Goal: Task Accomplishment & Management: Manage account settings

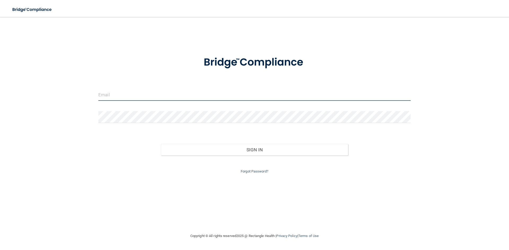
click at [112, 99] on input "email" at bounding box center [254, 95] width 312 height 12
click at [111, 95] on input "email" at bounding box center [254, 95] width 312 height 12
type input "[EMAIL_ADDRESS][DOMAIN_NAME]"
click at [251, 173] on link "Forgot Password?" at bounding box center [255, 172] width 28 height 4
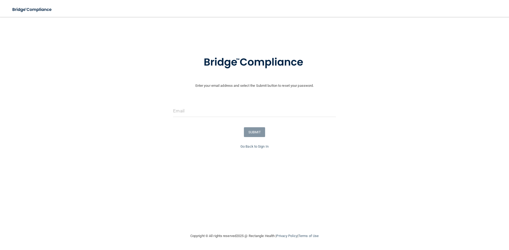
click at [170, 109] on div at bounding box center [254, 113] width 170 height 16
click at [178, 112] on input "email" at bounding box center [254, 111] width 162 height 12
type input "[EMAIL_ADDRESS][DOMAIN_NAME]"
click at [254, 131] on button "SUBMIT" at bounding box center [254, 132] width 21 height 10
